Goal: Check status: Check status

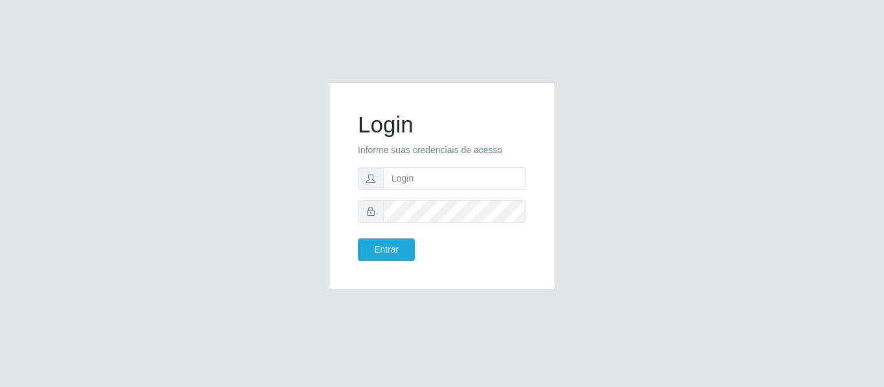
type input "[PERSON_NAME][EMAIL_ADDRESS][DOMAIN_NAME]"
click at [358, 239] on button "Entrar" at bounding box center [386, 250] width 57 height 23
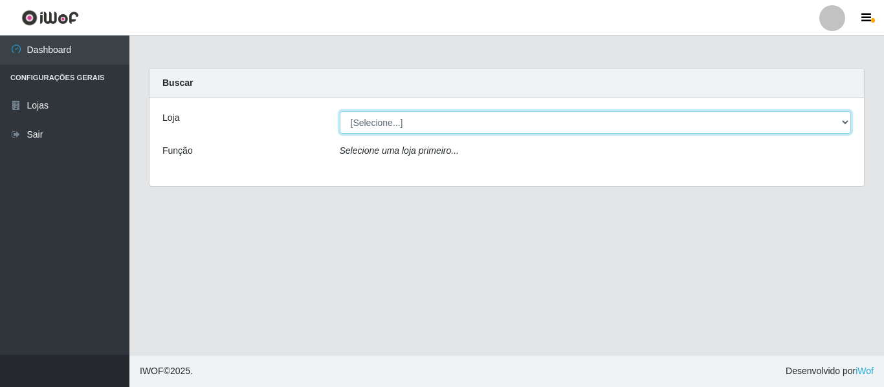
click at [359, 126] on select "[Selecione...] Hiper Queiroz - [GEOGRAPHIC_DATA]" at bounding box center [596, 122] width 512 height 23
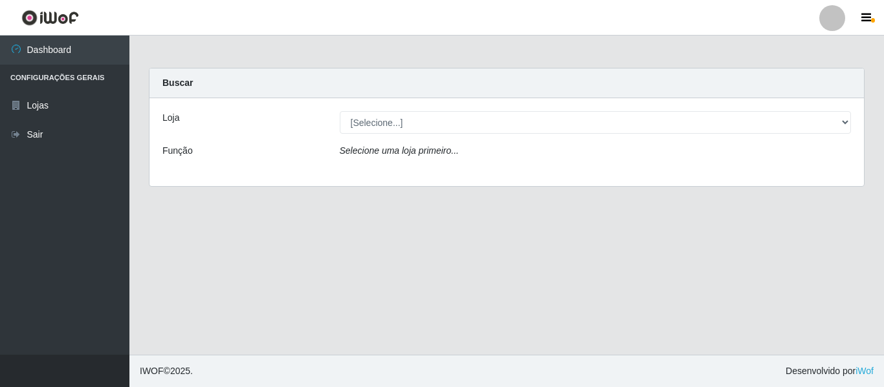
click at [361, 175] on div "Loja [Selecione...] Hiper Queiroz - Nova Betânia Função Selecione uma loja prim…" at bounding box center [506, 142] width 714 height 88
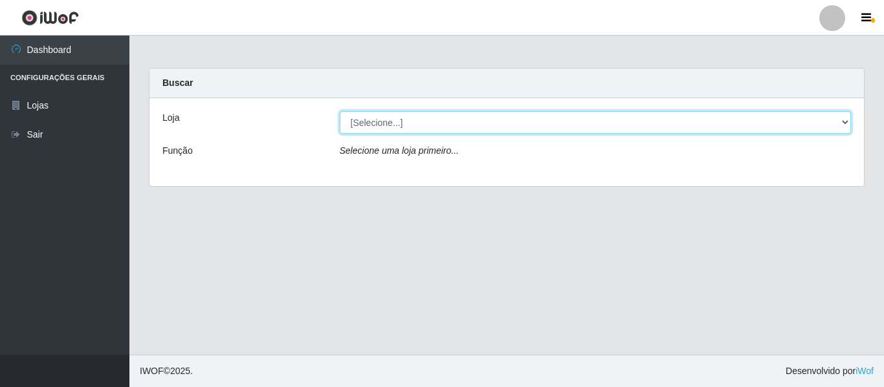
click at [373, 129] on select "[Selecione...] Hiper Queiroz - [GEOGRAPHIC_DATA]" at bounding box center [596, 122] width 512 height 23
select select "497"
click at [340, 111] on select "[Selecione...] Hiper Queiroz - [GEOGRAPHIC_DATA]" at bounding box center [596, 122] width 512 height 23
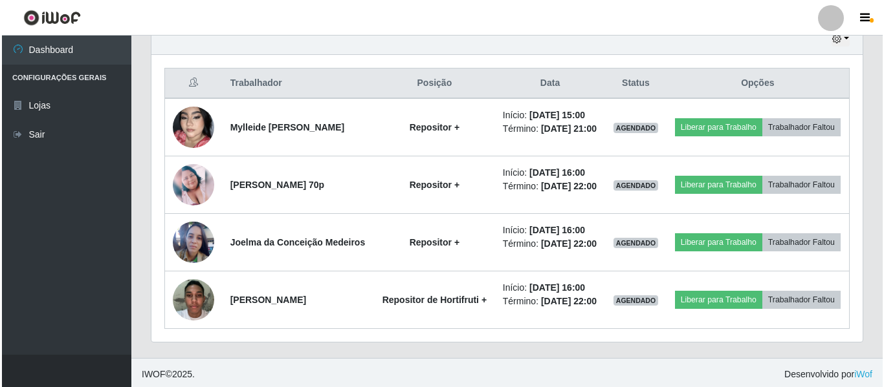
scroll to position [446, 0]
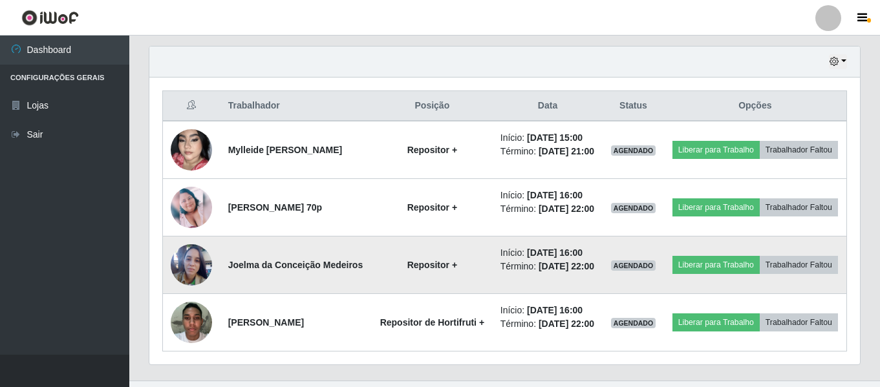
click at [191, 281] on img at bounding box center [191, 265] width 41 height 56
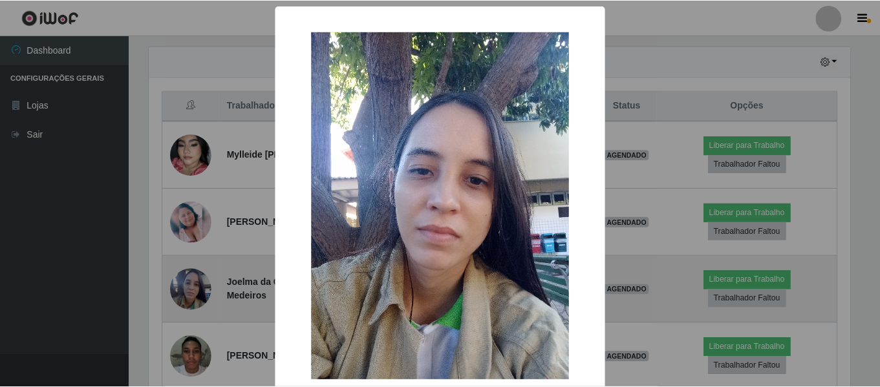
scroll to position [268, 704]
click at [191, 281] on div "× OK Cancel" at bounding box center [442, 193] width 884 height 387
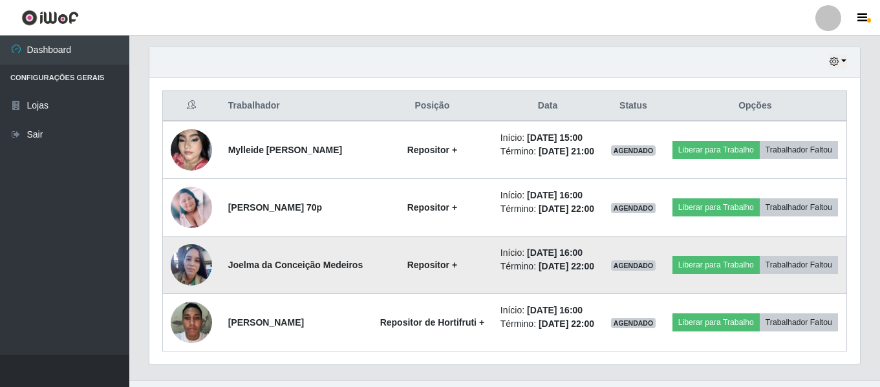
scroll to position [268, 711]
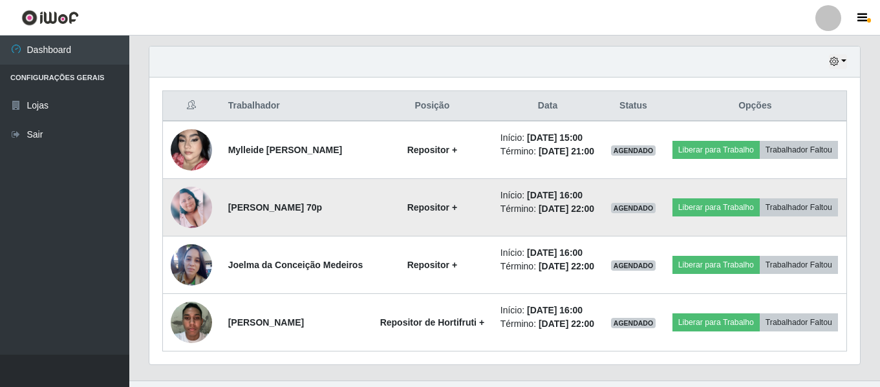
click at [195, 226] on img at bounding box center [191, 207] width 41 height 41
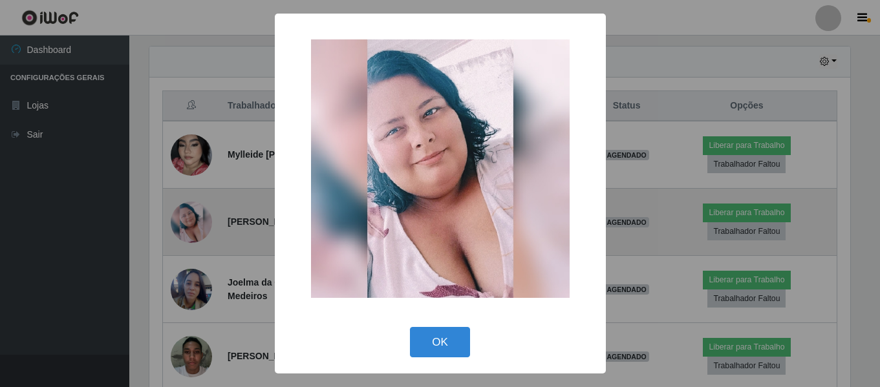
scroll to position [268, 704]
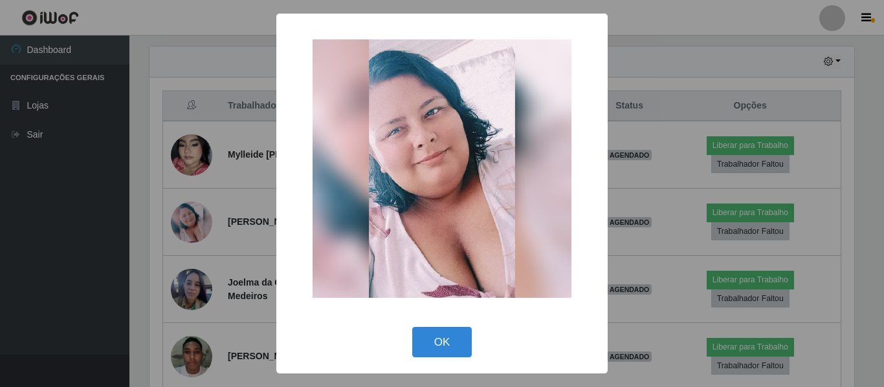
click at [143, 246] on div "× OK Cancel" at bounding box center [442, 193] width 884 height 387
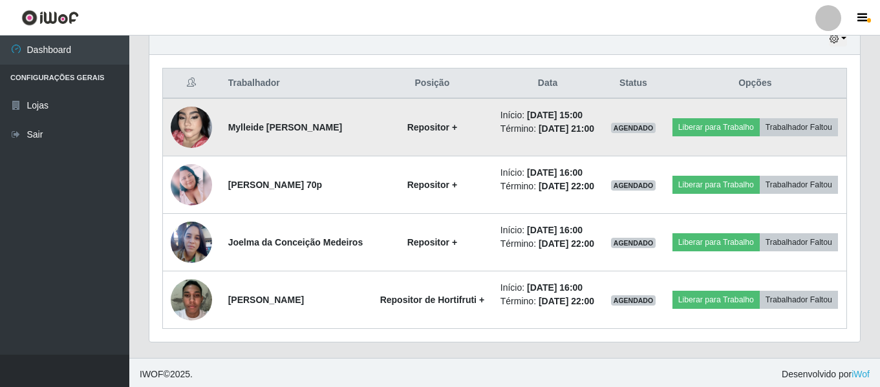
scroll to position [446, 0]
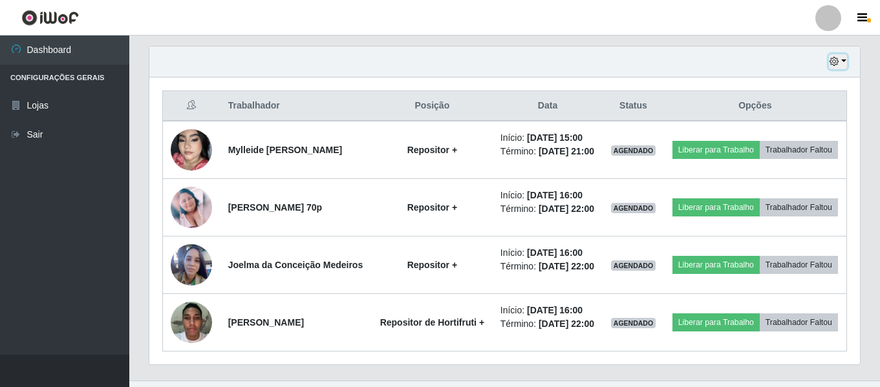
click at [844, 60] on button "button" at bounding box center [838, 61] width 18 height 15
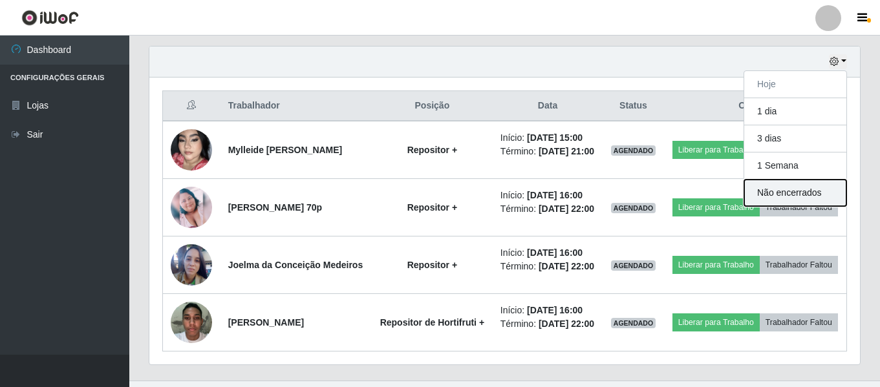
click at [768, 201] on button "Não encerrados" at bounding box center [796, 193] width 102 height 27
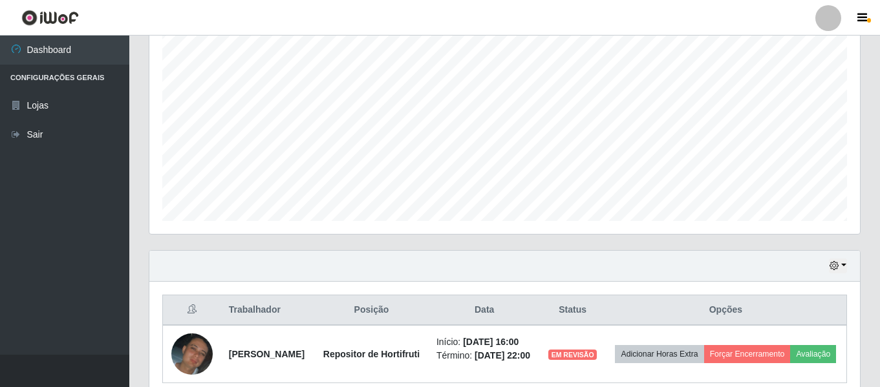
scroll to position [309, 0]
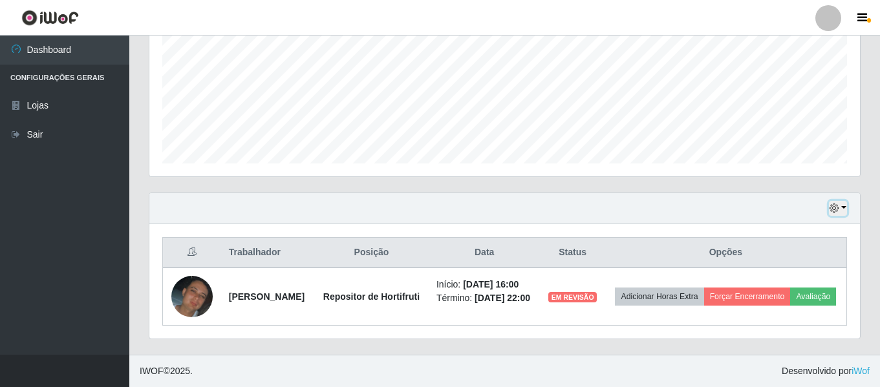
click at [847, 201] on button "button" at bounding box center [838, 208] width 18 height 15
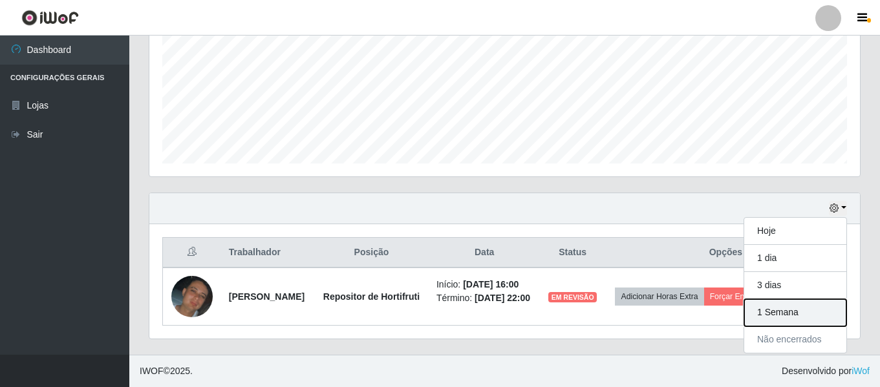
click at [769, 308] on button "1 Semana" at bounding box center [796, 312] width 102 height 27
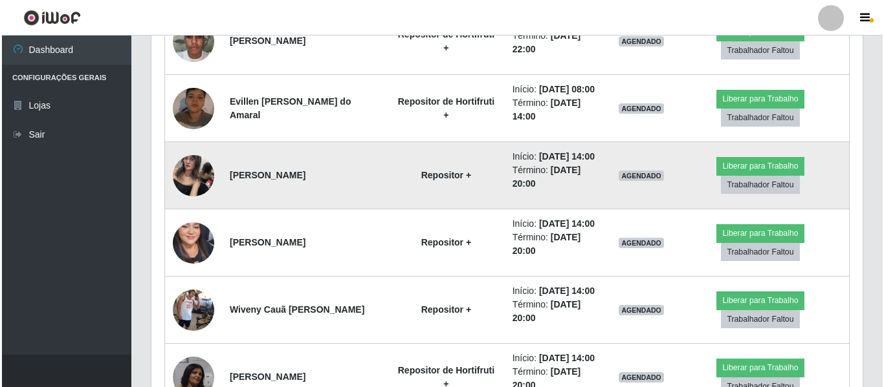
scroll to position [826, 0]
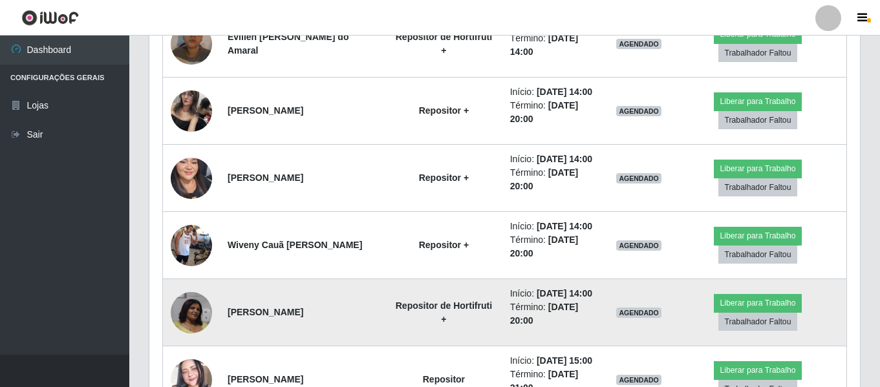
click at [208, 292] on td at bounding box center [192, 312] width 58 height 67
click at [201, 305] on img at bounding box center [191, 312] width 41 height 41
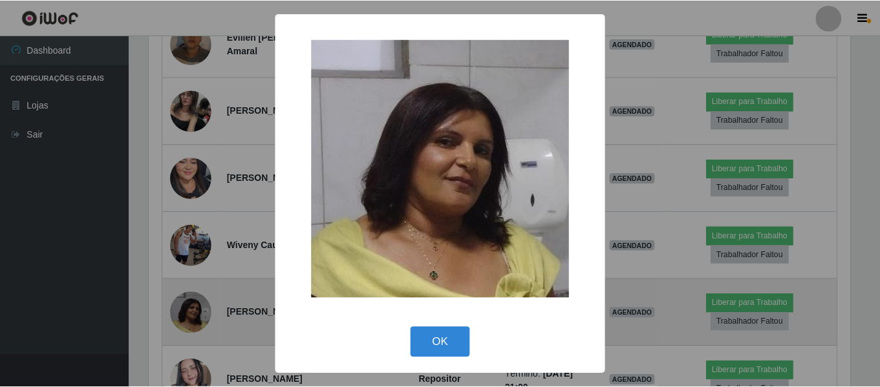
scroll to position [268, 704]
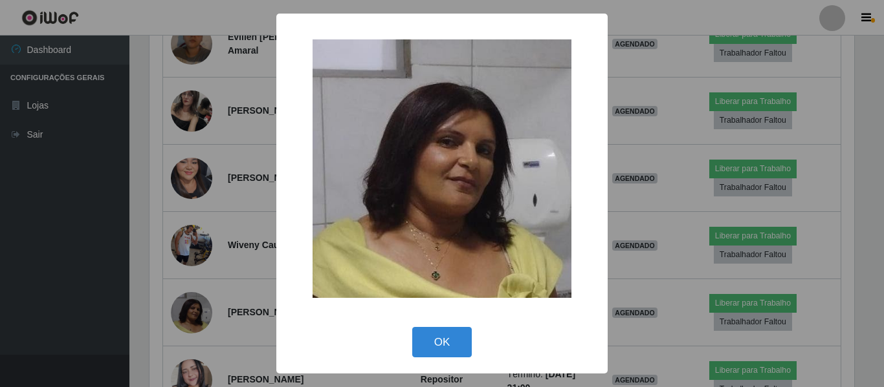
click at [98, 316] on div "× OK Cancel" at bounding box center [442, 193] width 884 height 387
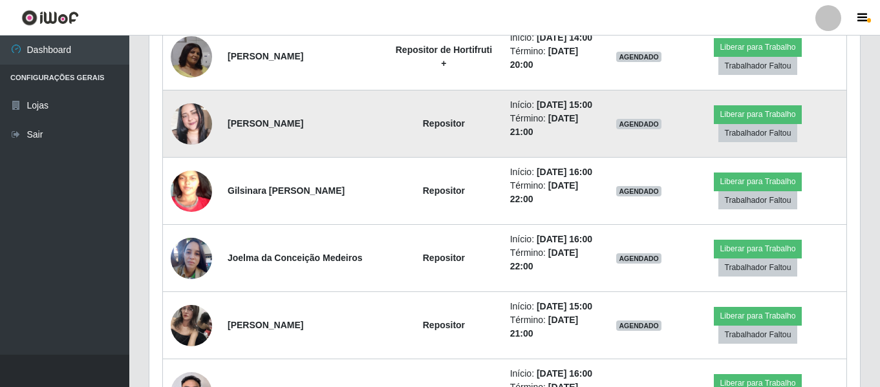
scroll to position [1085, 0]
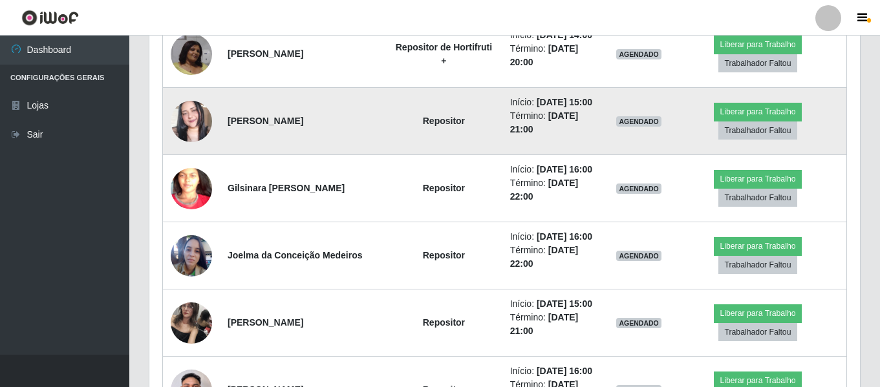
click at [175, 118] on img at bounding box center [191, 122] width 41 height 74
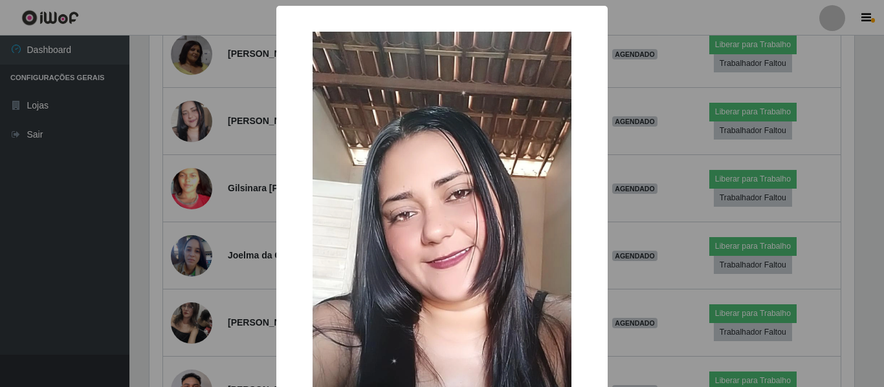
click at [213, 112] on div "× OK Cancel" at bounding box center [442, 193] width 884 height 387
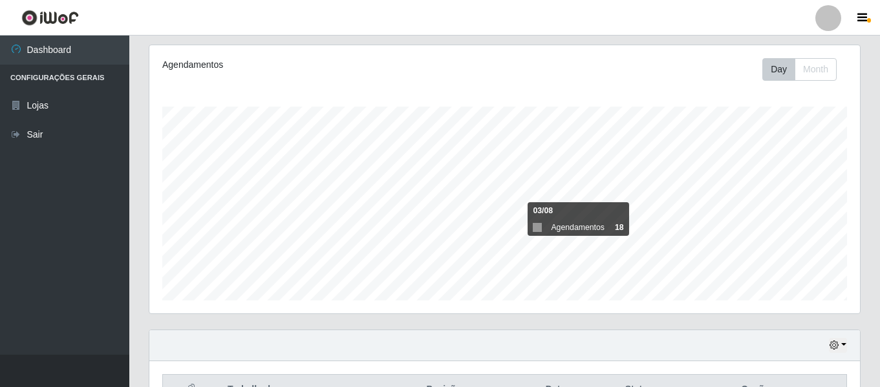
scroll to position [158, 0]
